Goal: Task Accomplishment & Management: Use online tool/utility

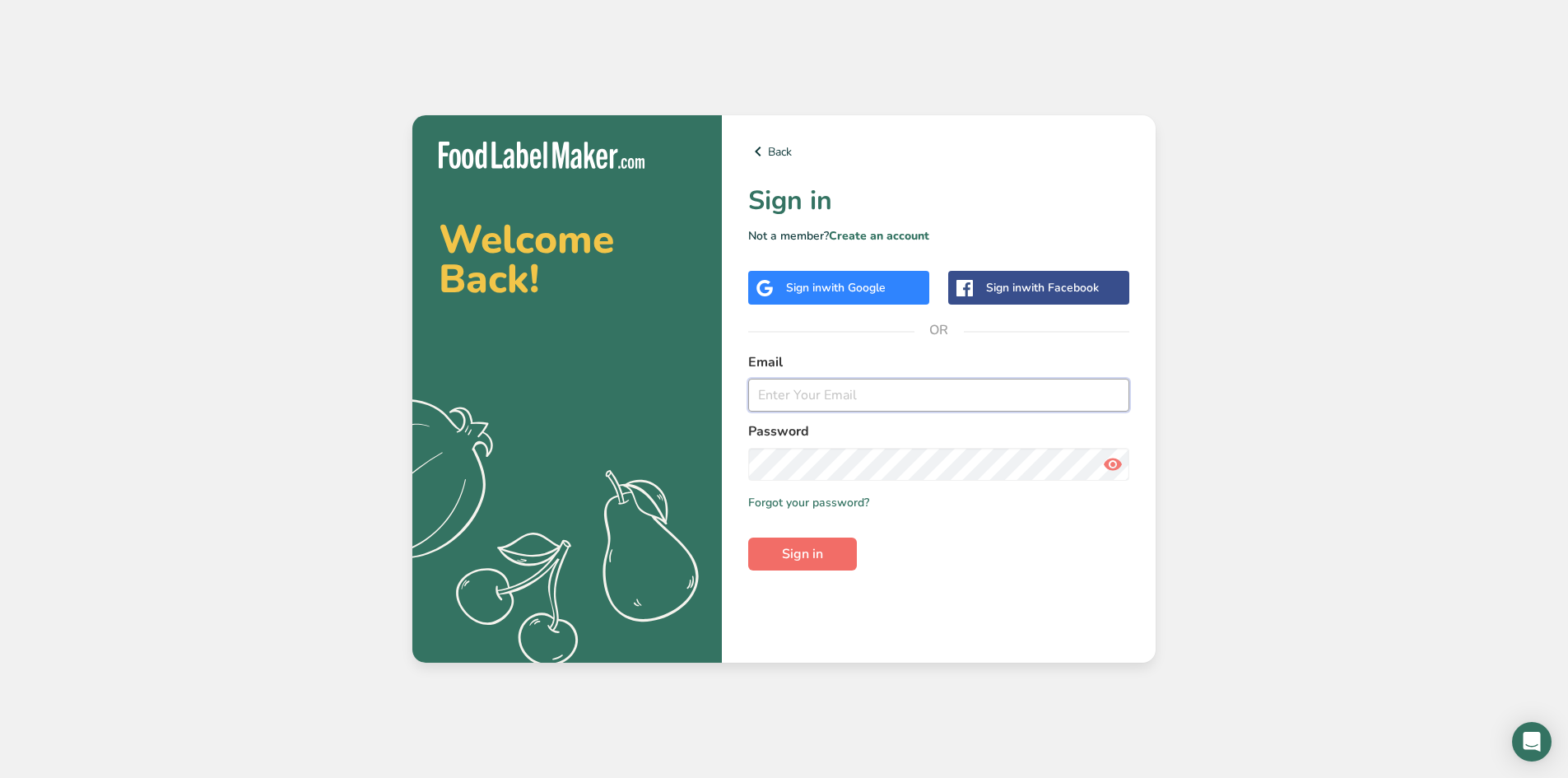
type input "[PERSON_NAME][EMAIL_ADDRESS][PERSON_NAME][DOMAIN_NAME]"
click at [841, 557] on button "Sign in" at bounding box center [802, 554] width 108 height 33
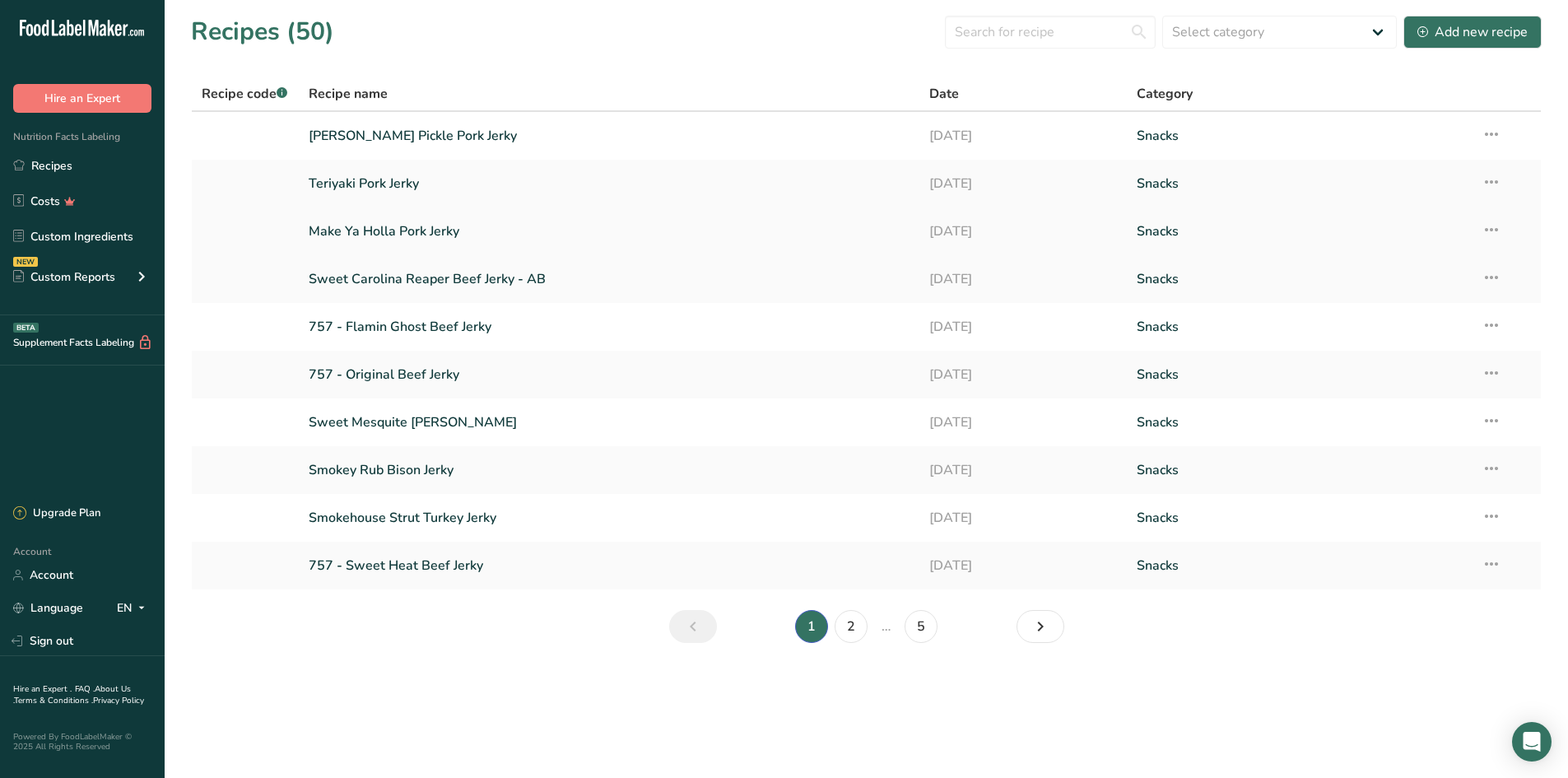
click at [376, 224] on link "Make Ya Holla Pork Jerky" at bounding box center [609, 231] width 602 height 34
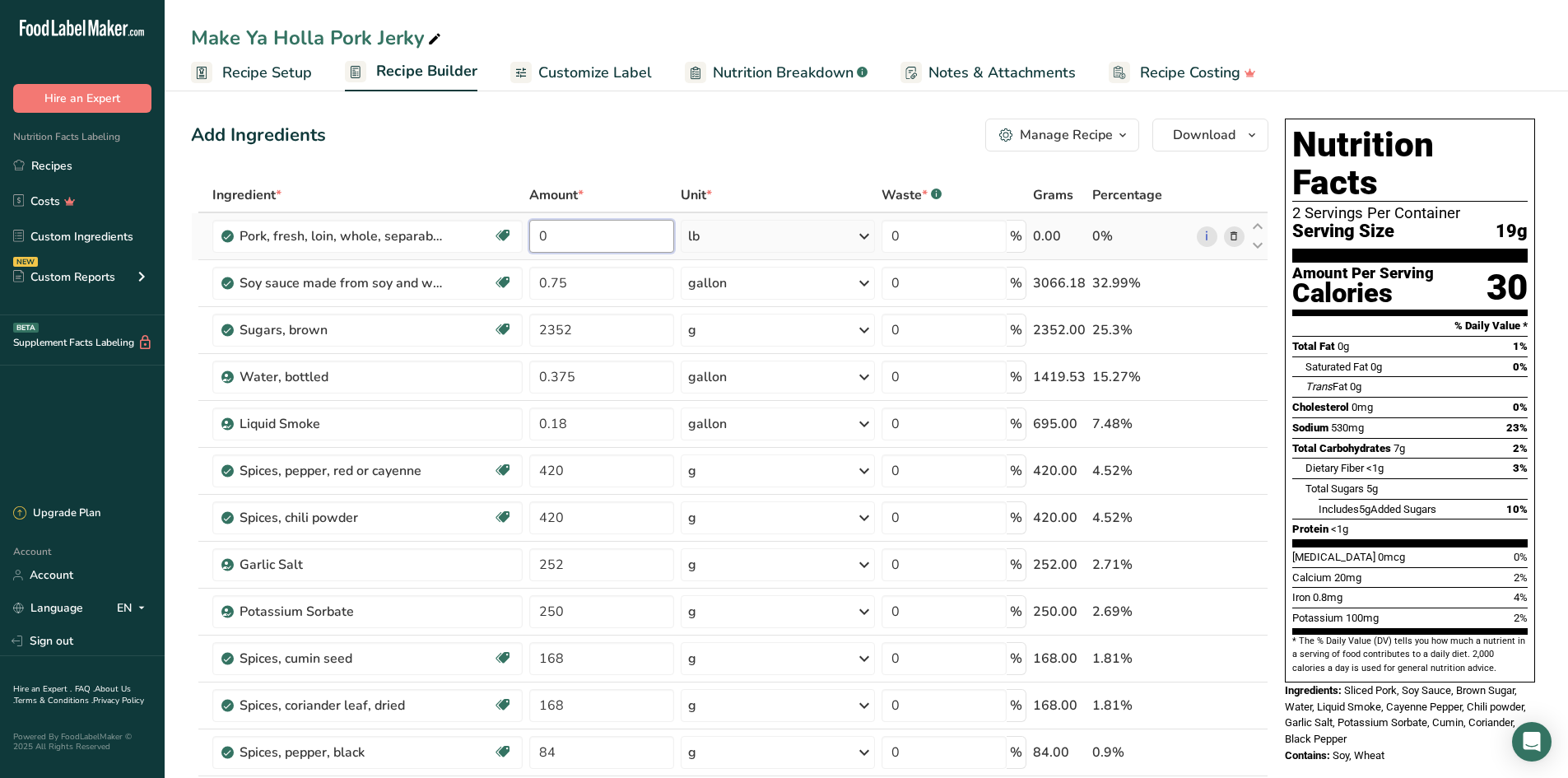
click at [578, 243] on input "0" at bounding box center [602, 236] width 145 height 33
click at [402, 148] on div "Add Ingredients Manage Recipe Delete Recipe Duplicate Recipe Scale Recipe Save …" at bounding box center [729, 134] width 1077 height 33
click at [579, 229] on input "0" at bounding box center [602, 236] width 145 height 33
drag, startPoint x: 571, startPoint y: 246, endPoint x: 533, endPoint y: 243, distance: 38.1
click at [533, 243] on input "0" at bounding box center [602, 236] width 145 height 33
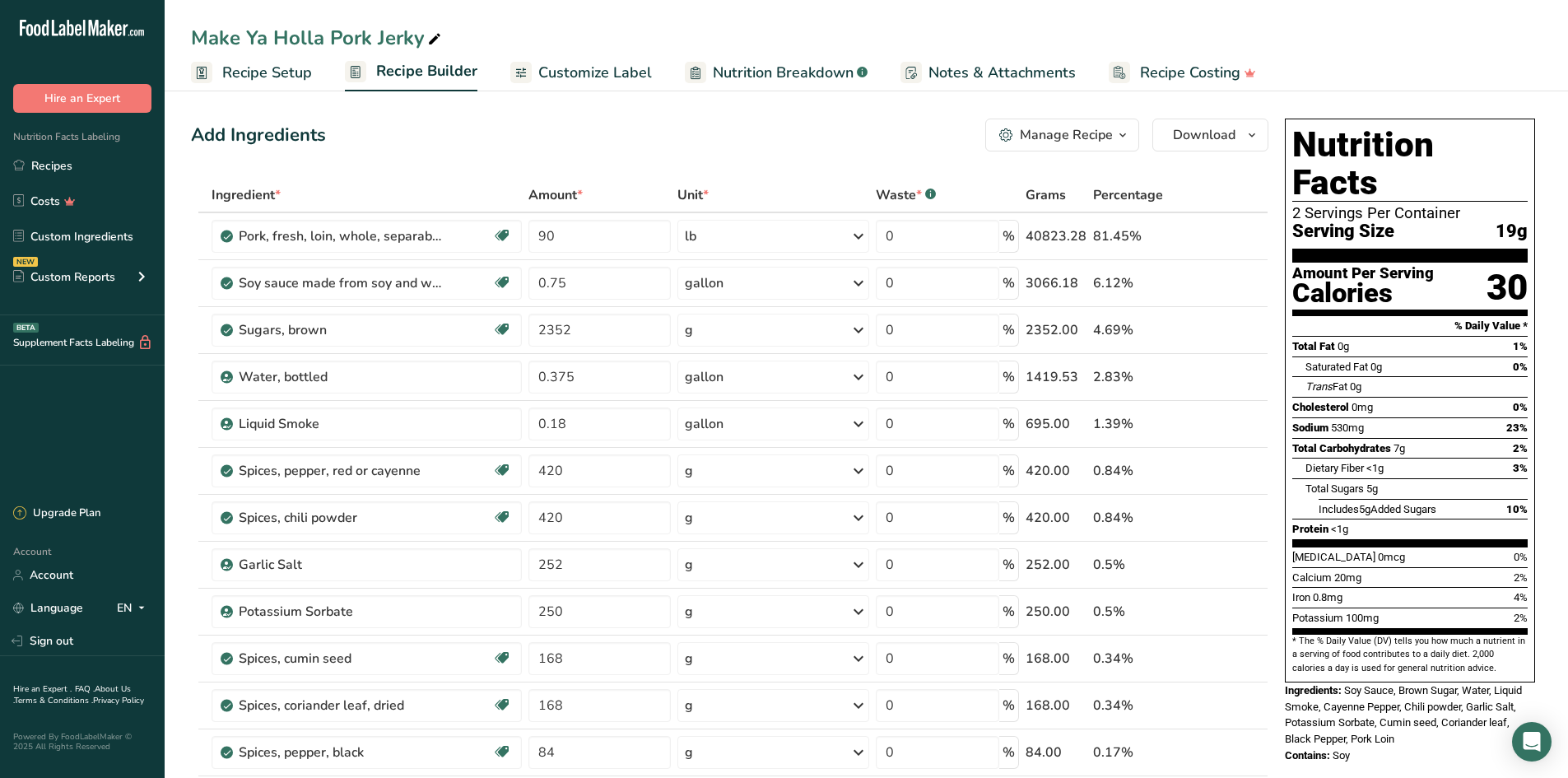
click at [537, 120] on div "Add Ingredients Manage Recipe Delete Recipe Duplicate Recipe Scale Recipe Save …" at bounding box center [729, 134] width 1077 height 33
click at [1335, 523] on span "18g" at bounding box center [1339, 528] width 18 height 13
click at [576, 236] on input "90" at bounding box center [599, 236] width 142 height 33
type input "9"
type input "0"
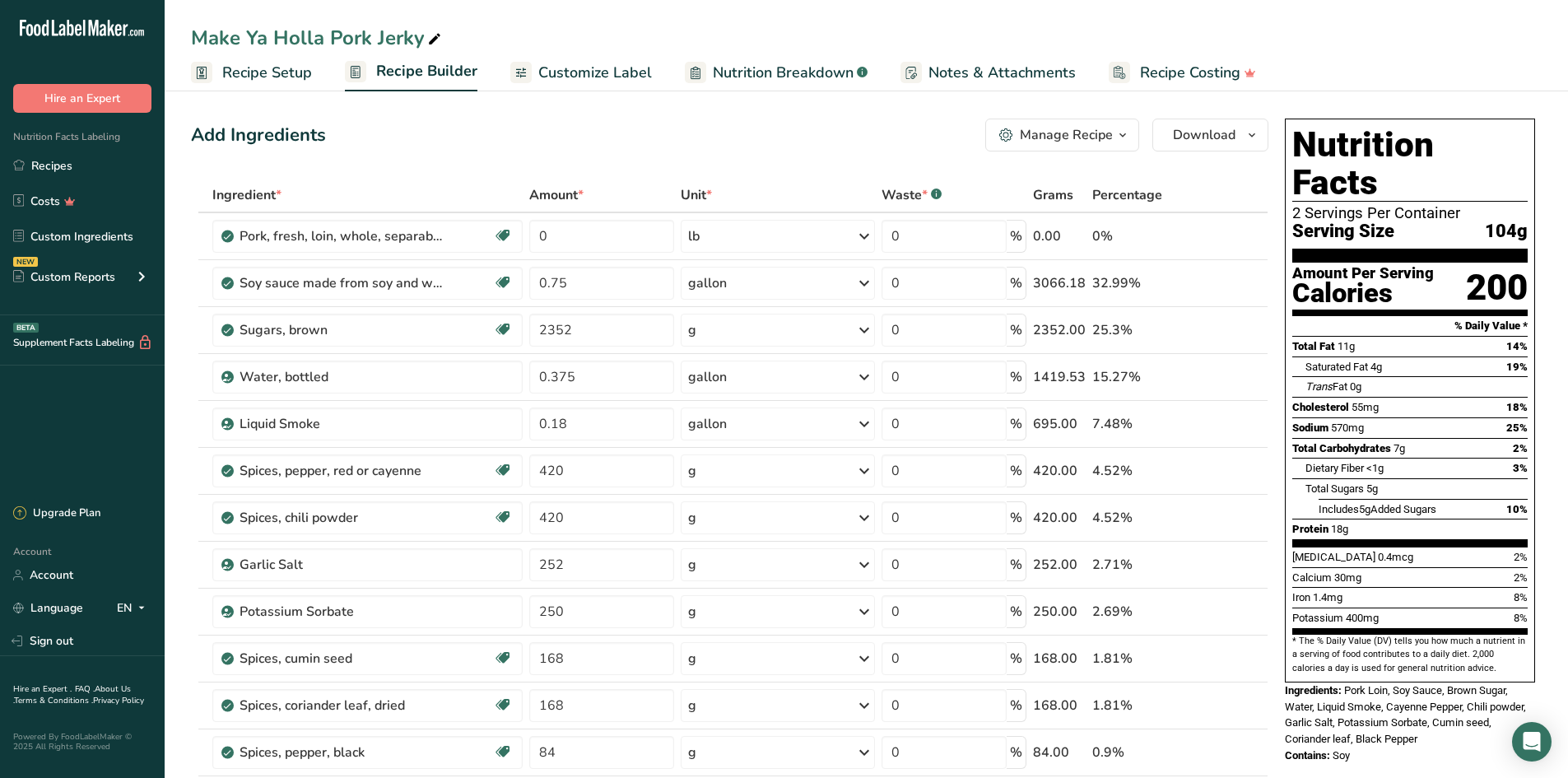
click at [572, 244] on input "0" at bounding box center [602, 236] width 145 height 33
type input "90"
click at [787, 129] on div "Add Ingredients Manage Recipe Delete Recipe Duplicate Recipe Scale Recipe Save …" at bounding box center [729, 134] width 1077 height 33
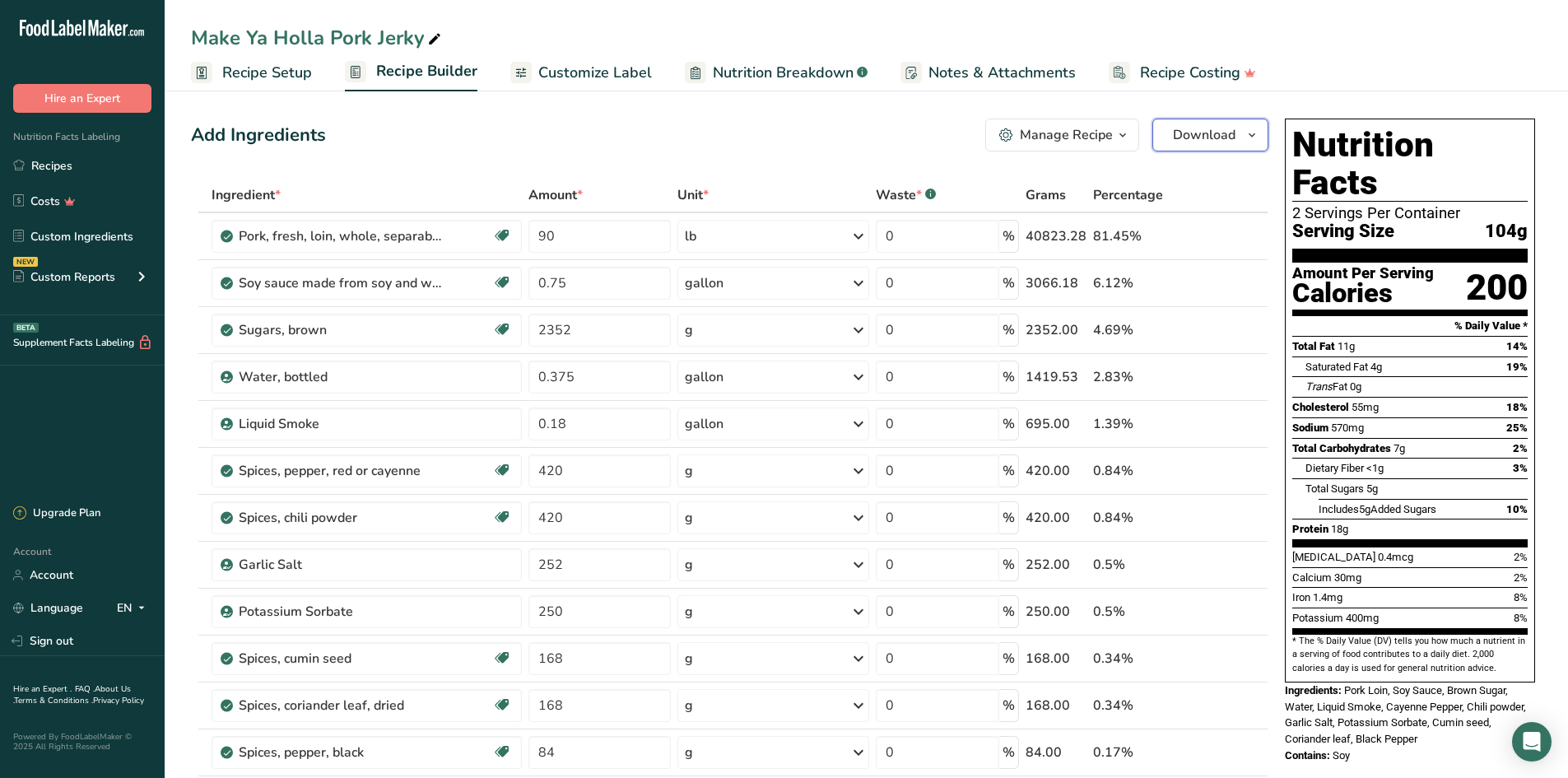
click at [1192, 137] on span "Download" at bounding box center [1204, 135] width 62 height 20
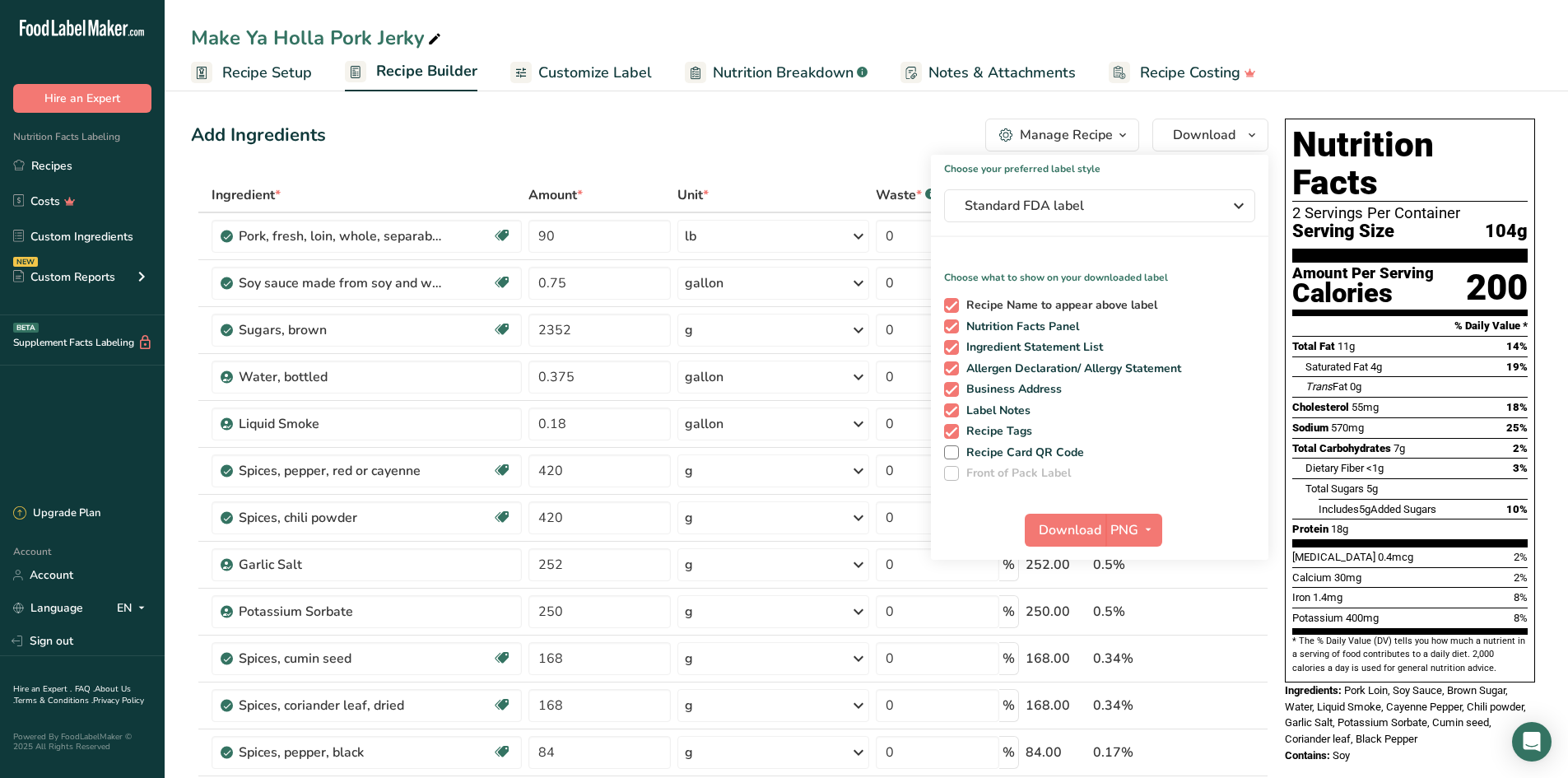
click at [967, 302] on span "Recipe Name to appear above label" at bounding box center [1058, 306] width 199 height 15
click at [955, 302] on input "Recipe Name to appear above label" at bounding box center [949, 305] width 11 height 11
checkbox input "false"
click at [956, 392] on span at bounding box center [951, 389] width 15 height 15
click at [955, 392] on input "Business Address" at bounding box center [949, 388] width 11 height 11
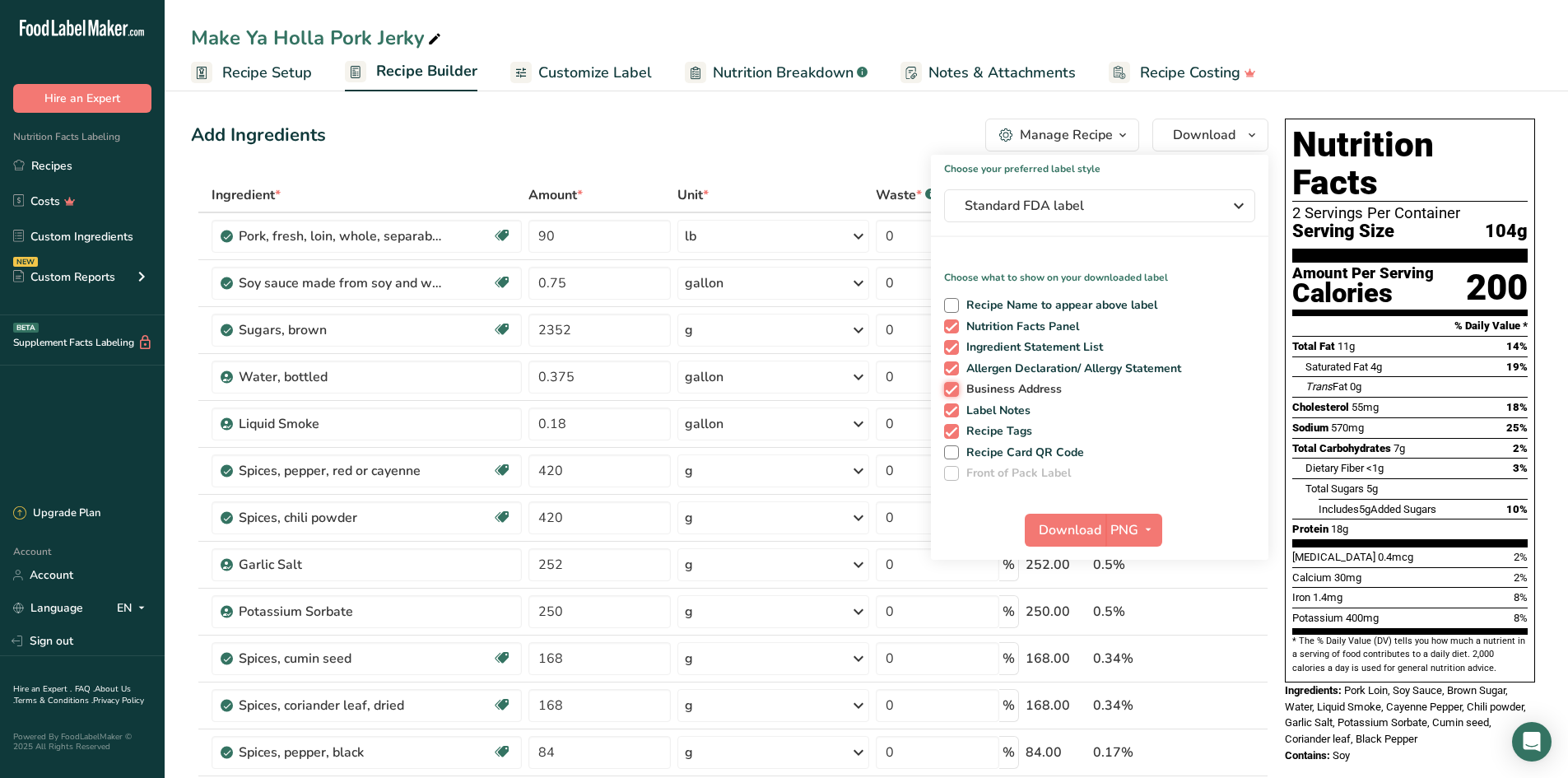
checkbox input "false"
click at [952, 407] on span at bounding box center [951, 411] width 15 height 15
click at [952, 407] on input "Label Notes" at bounding box center [949, 410] width 11 height 11
checkbox input "false"
click at [951, 441] on div "Recipe Name to appear above label Nutrition Facts Panel Ingredient Statement Li…" at bounding box center [1100, 386] width 338 height 189
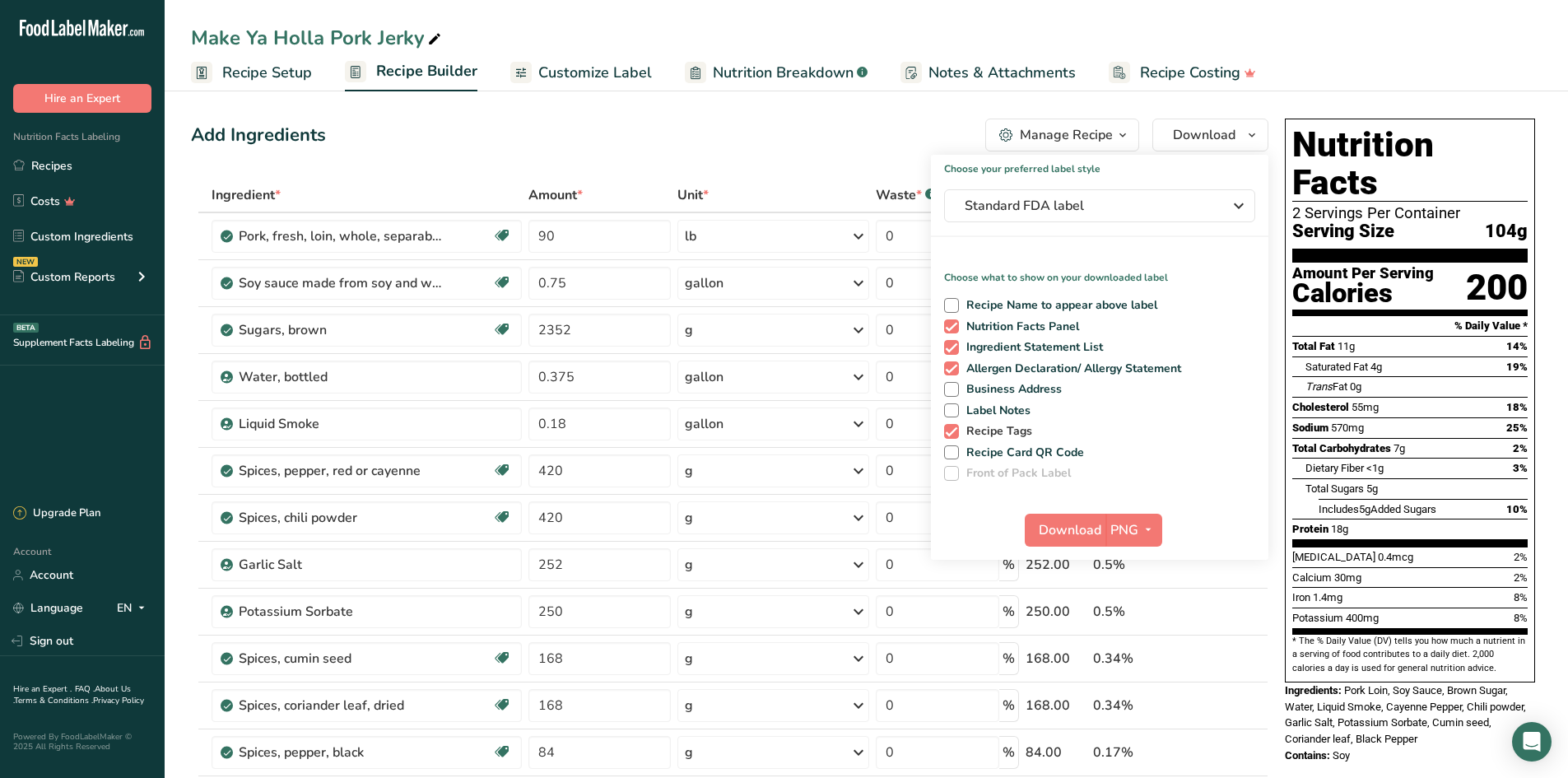
click at [957, 428] on span at bounding box center [951, 431] width 15 height 15
click at [955, 428] on input "Recipe Tags" at bounding box center [949, 430] width 11 height 11
checkbox input "false"
click at [1066, 537] on span "Download" at bounding box center [1070, 530] width 62 height 20
